Goal: Find contact information: Find contact information

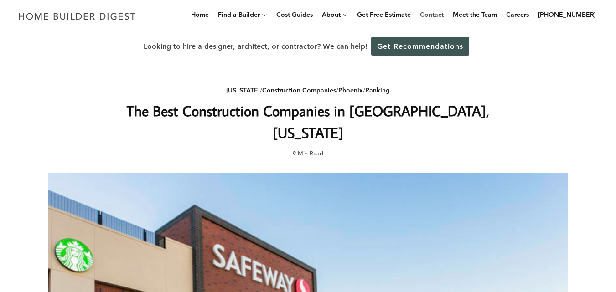
click at [440, 13] on link "Contact" at bounding box center [431, 14] width 31 height 29
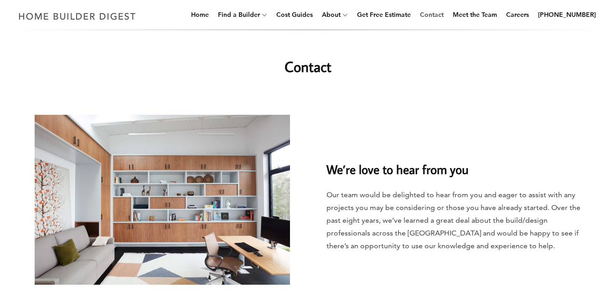
click at [438, 17] on link "Contact" at bounding box center [431, 14] width 31 height 29
